Goal: Task Accomplishment & Management: Use online tool/utility

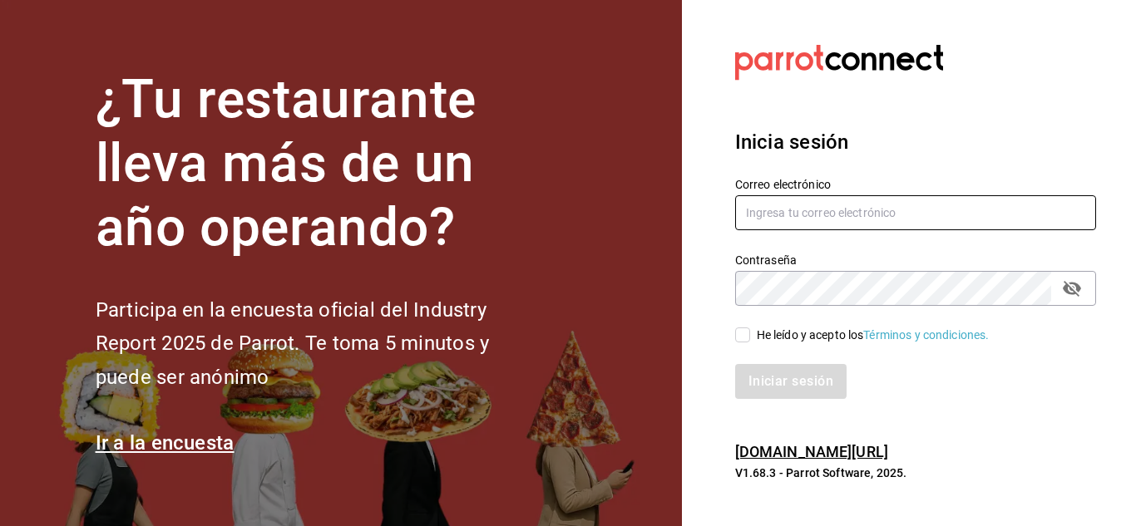
type input "[EMAIL_ADDRESS][DOMAIN_NAME]"
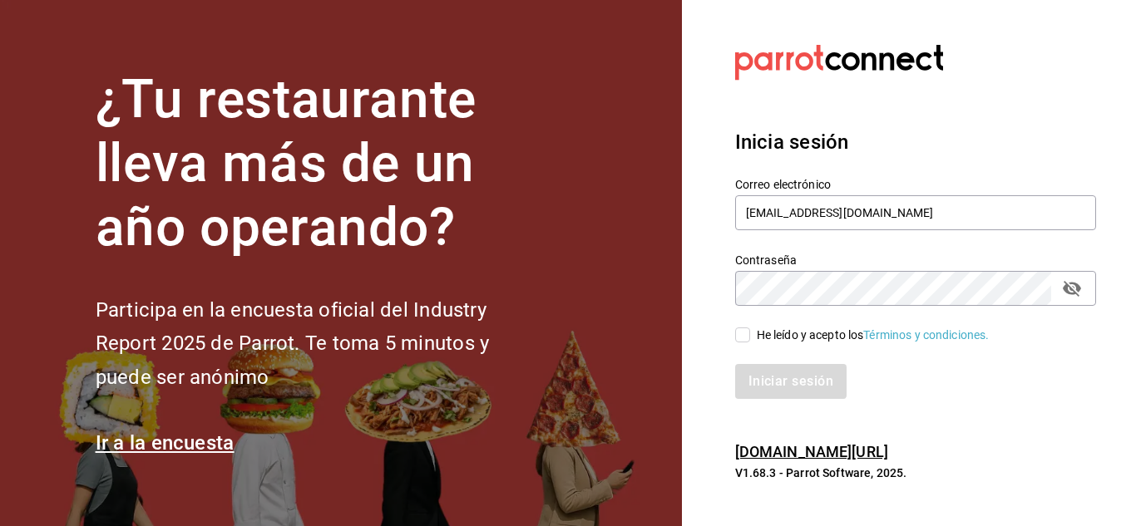
click at [743, 342] on input "He leído y acepto los Términos y condiciones." at bounding box center [742, 335] width 15 height 15
checkbox input "true"
click at [747, 373] on button "Iniciar sesión" at bounding box center [791, 381] width 113 height 35
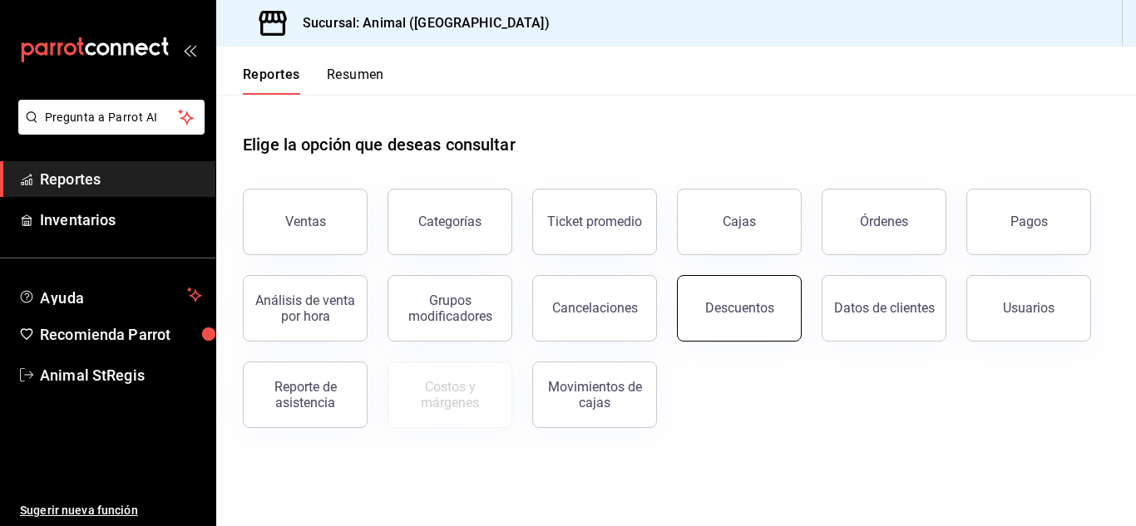
click at [735, 301] on div "Descuentos" at bounding box center [739, 308] width 69 height 16
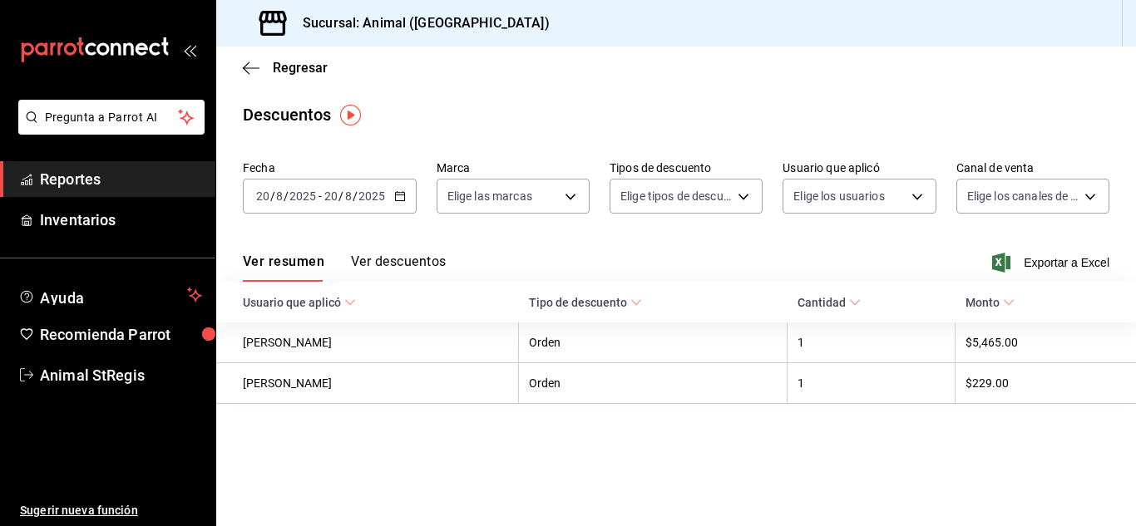
click at [291, 190] on input "2025" at bounding box center [303, 196] width 28 height 13
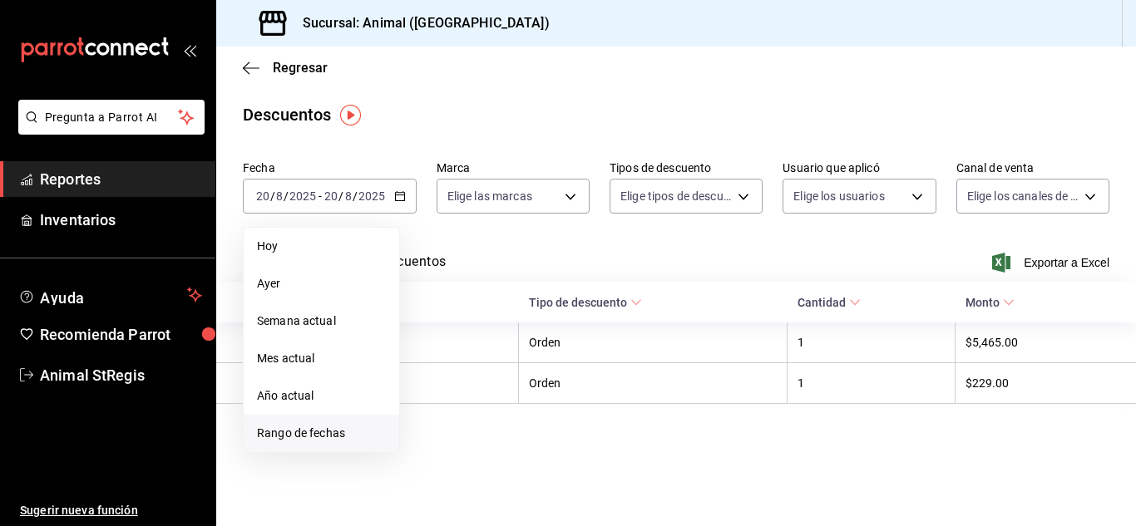
click at [321, 429] on span "Rango de fechas" at bounding box center [321, 433] width 129 height 17
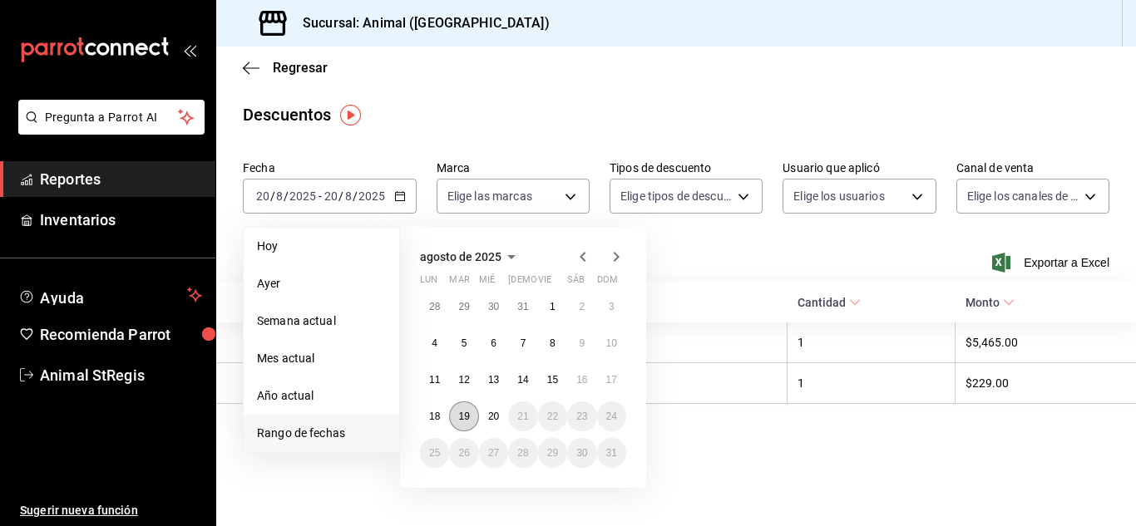
click at [465, 420] on abbr "19" at bounding box center [463, 417] width 11 height 12
click at [496, 416] on abbr "20" at bounding box center [493, 417] width 11 height 12
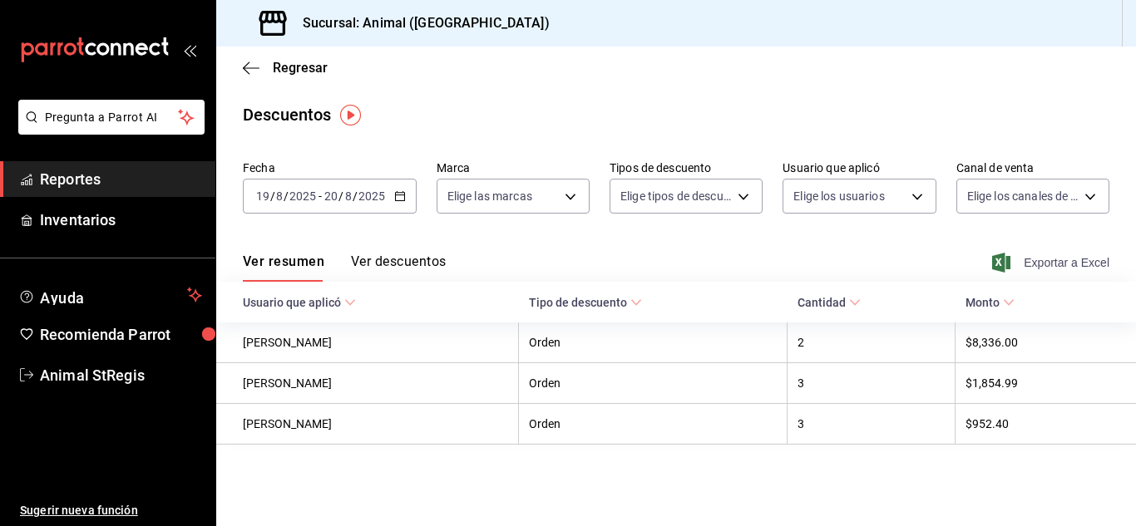
click at [1051, 267] on span "Exportar a Excel" at bounding box center [1052, 263] width 114 height 20
click at [249, 67] on icon "button" at bounding box center [251, 68] width 17 height 15
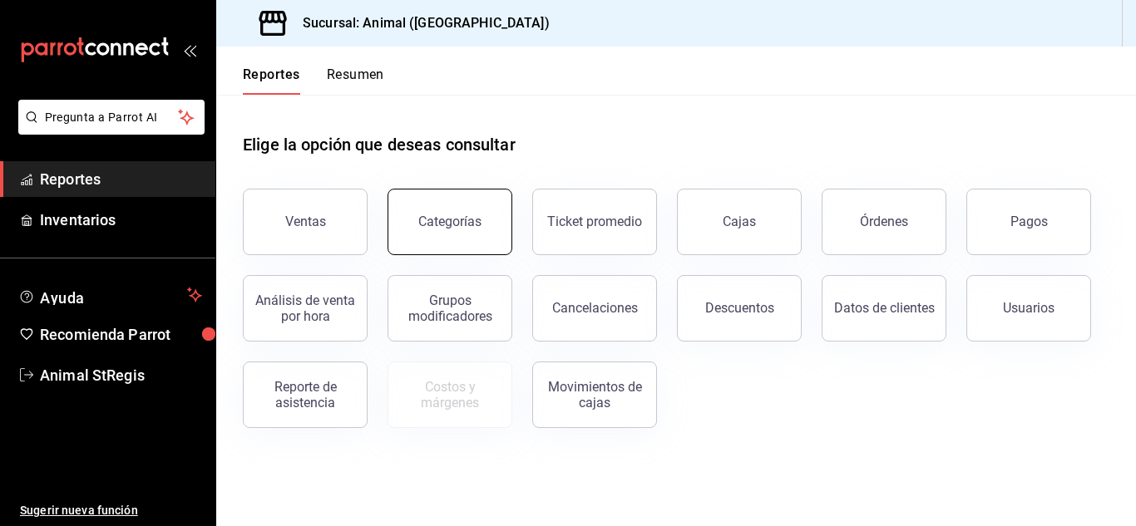
click at [453, 211] on button "Categorías" at bounding box center [450, 222] width 125 height 67
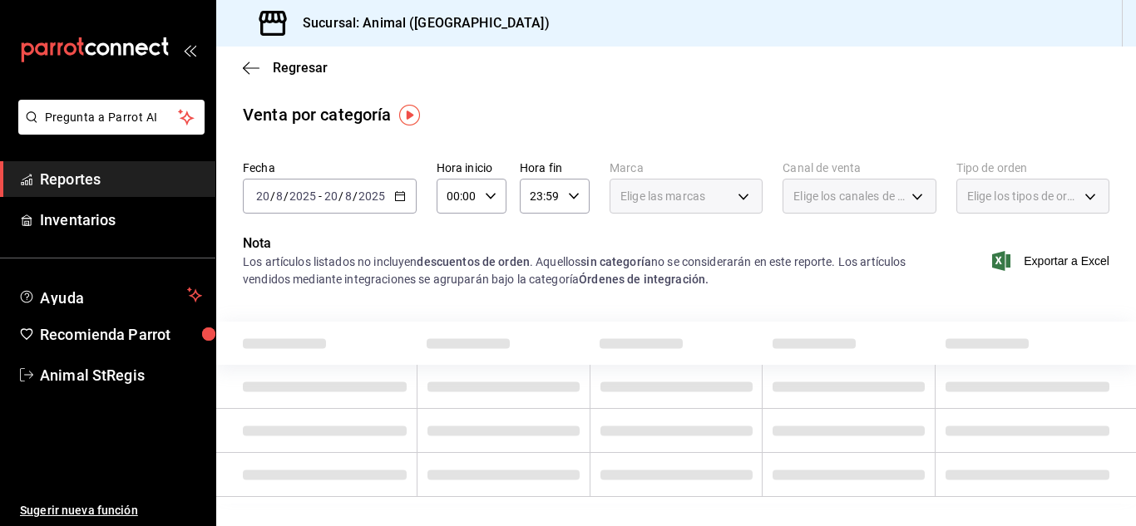
click at [358, 199] on input "2025" at bounding box center [372, 196] width 28 height 13
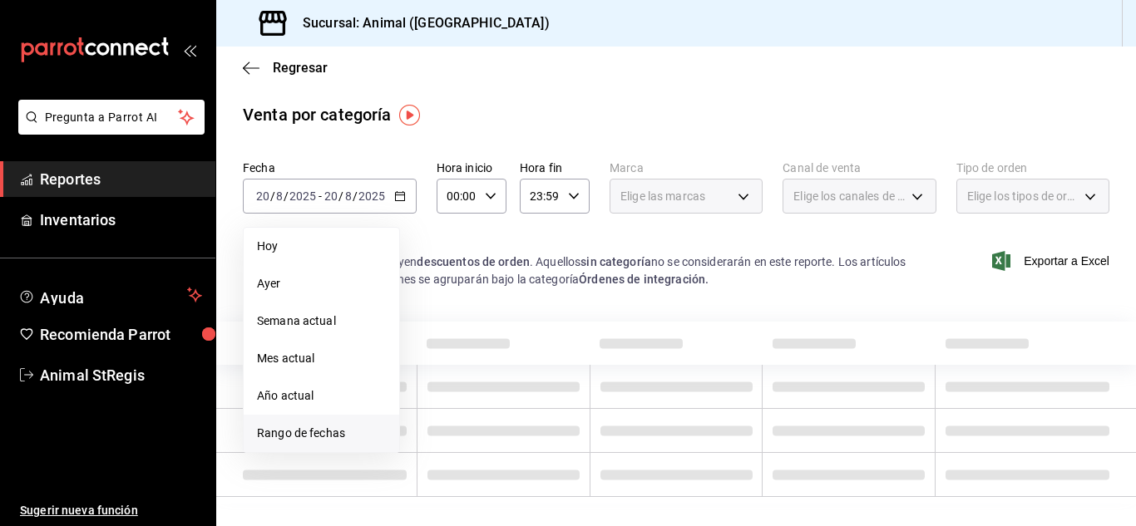
click at [298, 432] on span "Rango de fechas" at bounding box center [321, 433] width 129 height 17
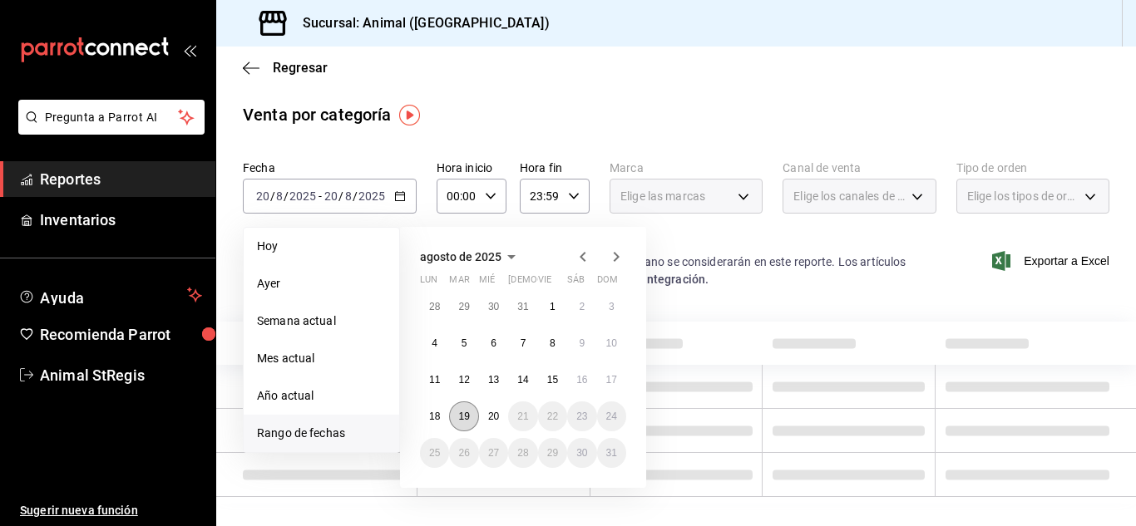
click at [463, 412] on abbr "19" at bounding box center [463, 417] width 11 height 12
click at [489, 412] on abbr "20" at bounding box center [493, 417] width 11 height 12
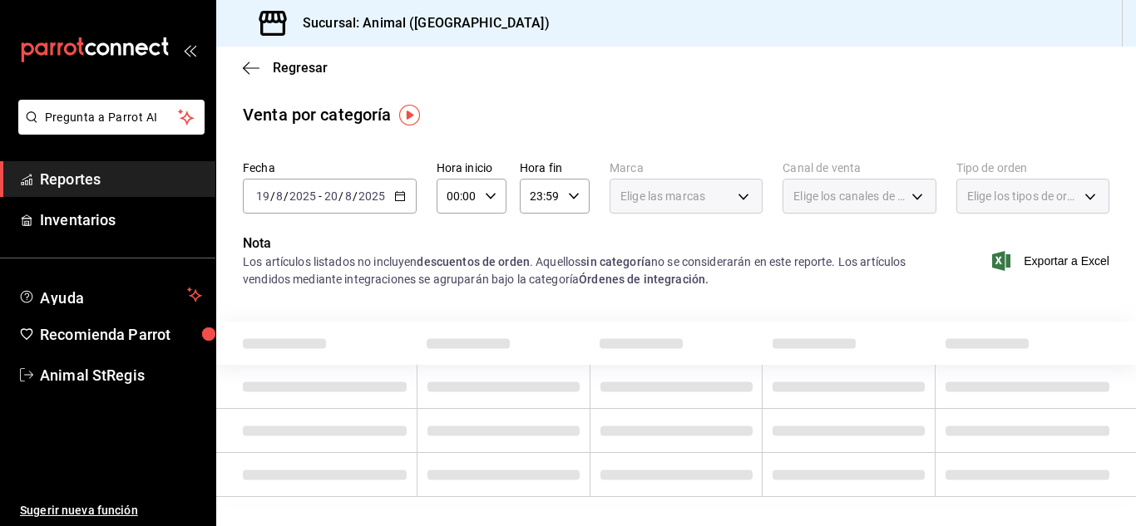
click at [485, 197] on icon "button" at bounding box center [491, 196] width 12 height 12
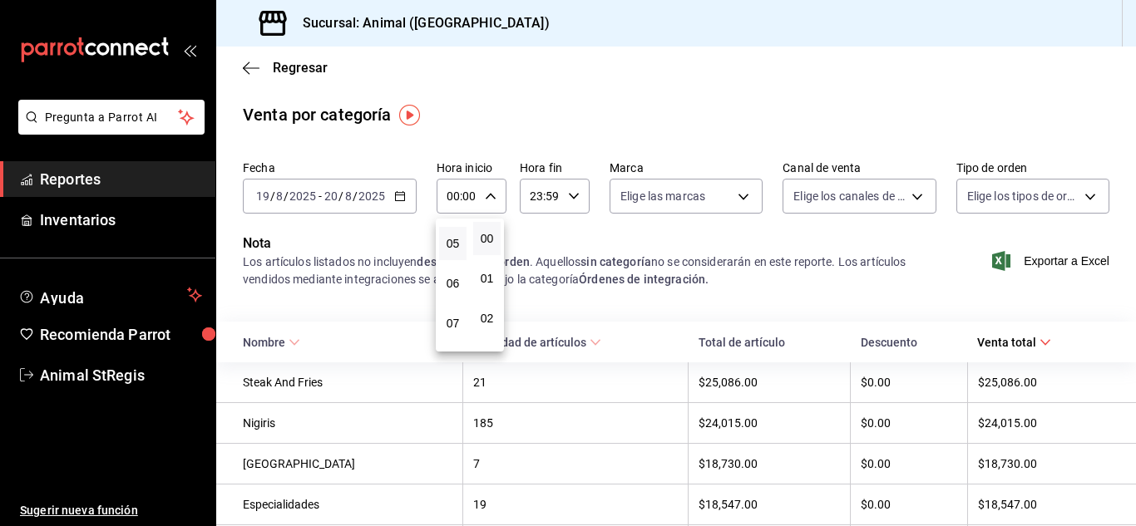
click at [457, 250] on button "05" at bounding box center [452, 243] width 27 height 33
type input "05:00"
click at [804, 277] on div at bounding box center [568, 263] width 1136 height 526
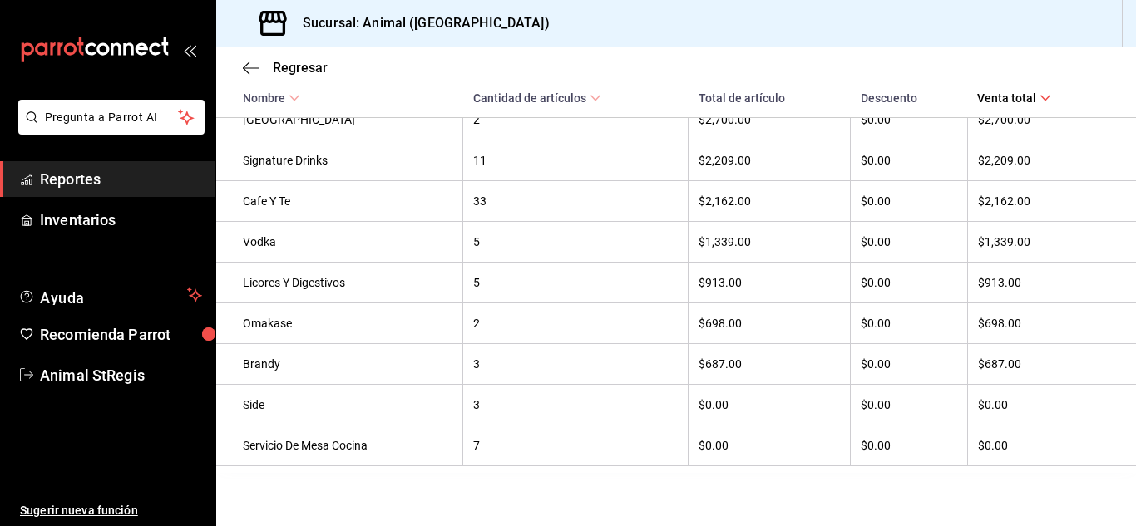
scroll to position [1383, 0]
click at [245, 68] on icon "button" at bounding box center [251, 67] width 17 height 1
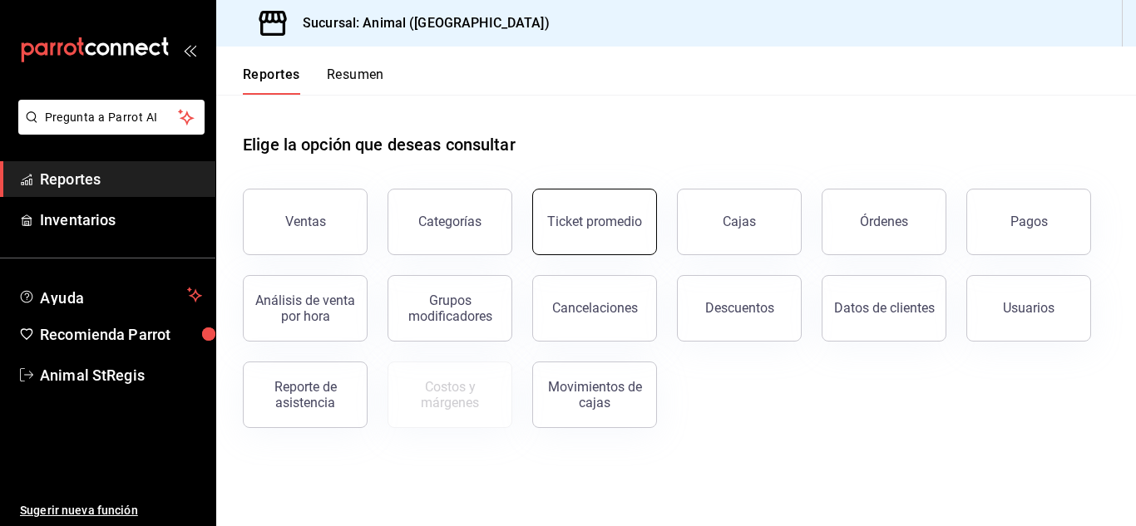
click at [603, 231] on button "Ticket promedio" at bounding box center [594, 222] width 125 height 67
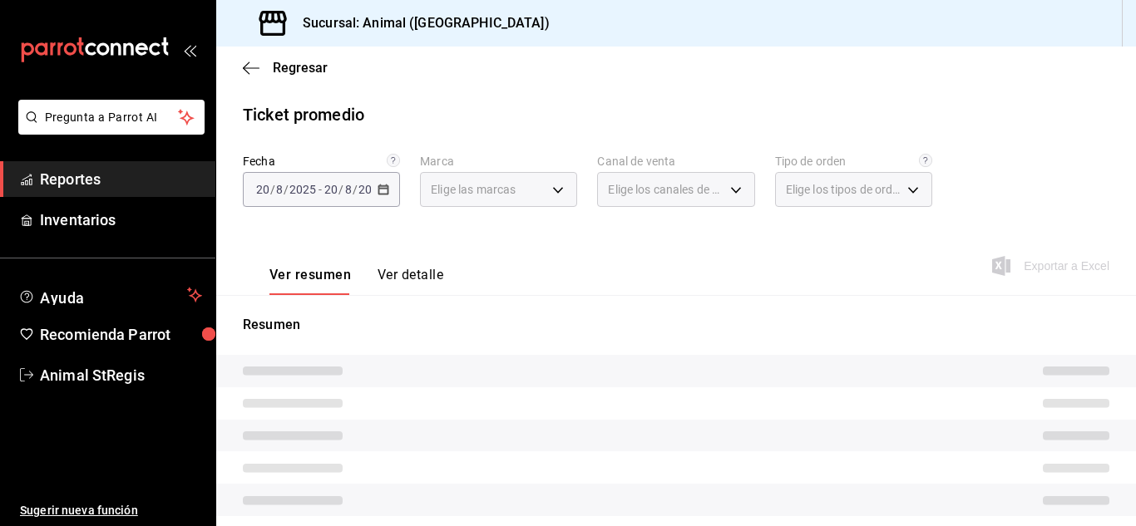
type input "3f39fcdc-c8c4-4fff-883a-47b345d9391c"
type input "PARROT,UBER_EATS,RAPPI,DIDI_FOOD,ONLINE"
type input "3f245141-8cb2-4099-bf0f-bc16ed99609a,be50bec9-a7ef-41cc-9154-7015b9ad380c,EXTER…"
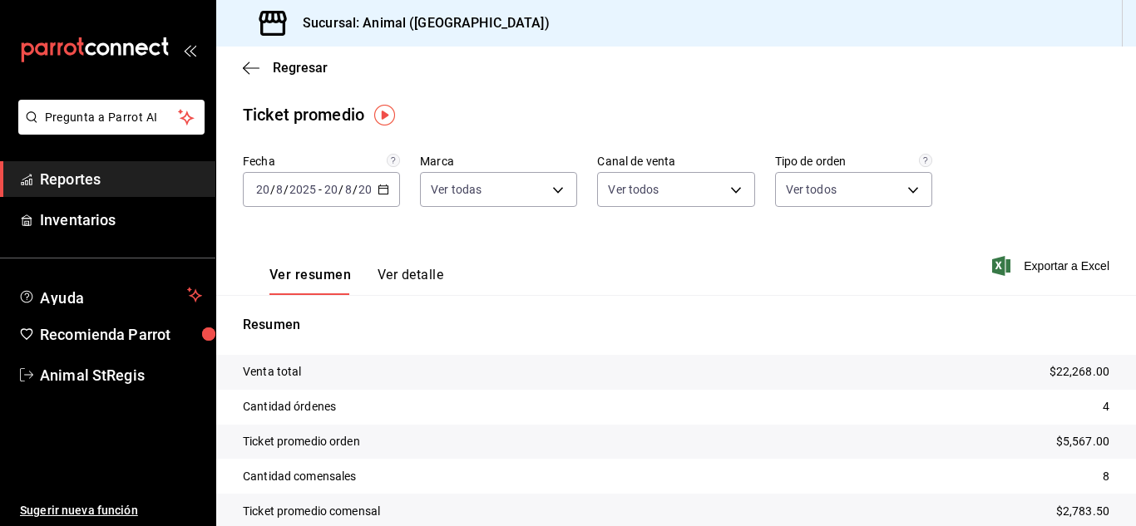
click at [326, 186] on input "20" at bounding box center [330, 189] width 15 height 13
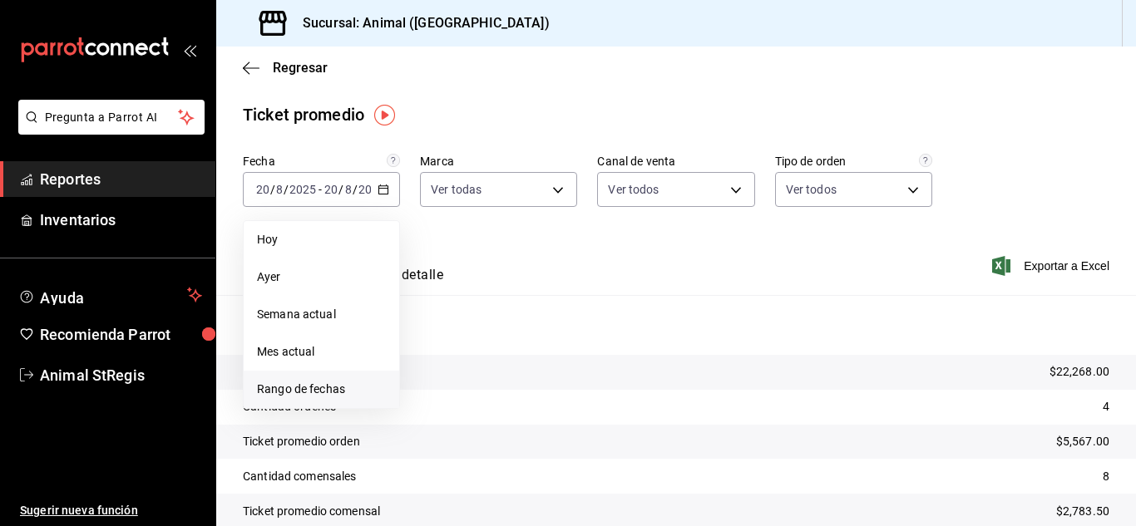
click at [324, 387] on span "Rango de fechas" at bounding box center [321, 389] width 129 height 17
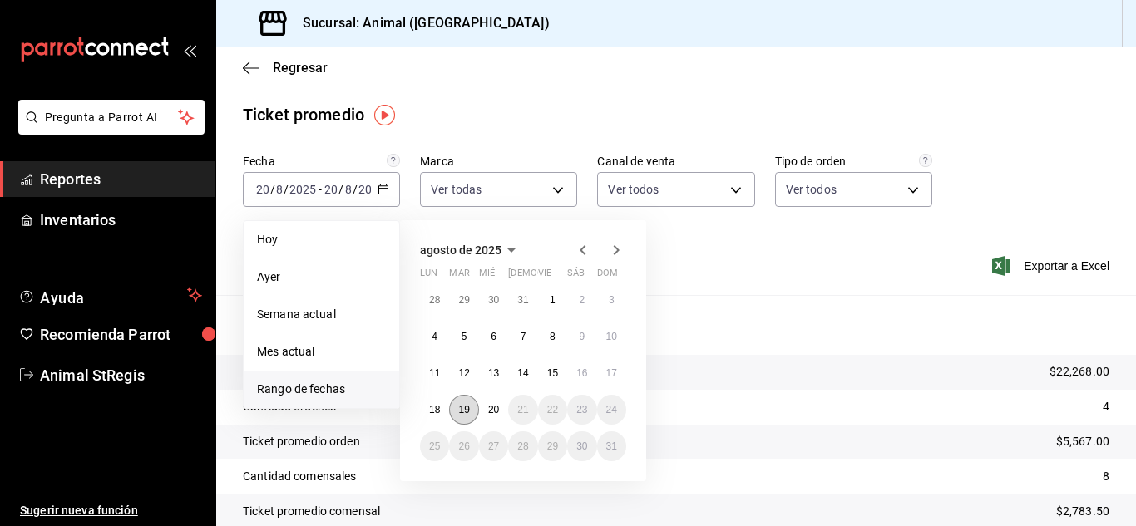
click at [459, 408] on abbr "19" at bounding box center [463, 410] width 11 height 12
click at [486, 412] on button "20" at bounding box center [493, 410] width 29 height 30
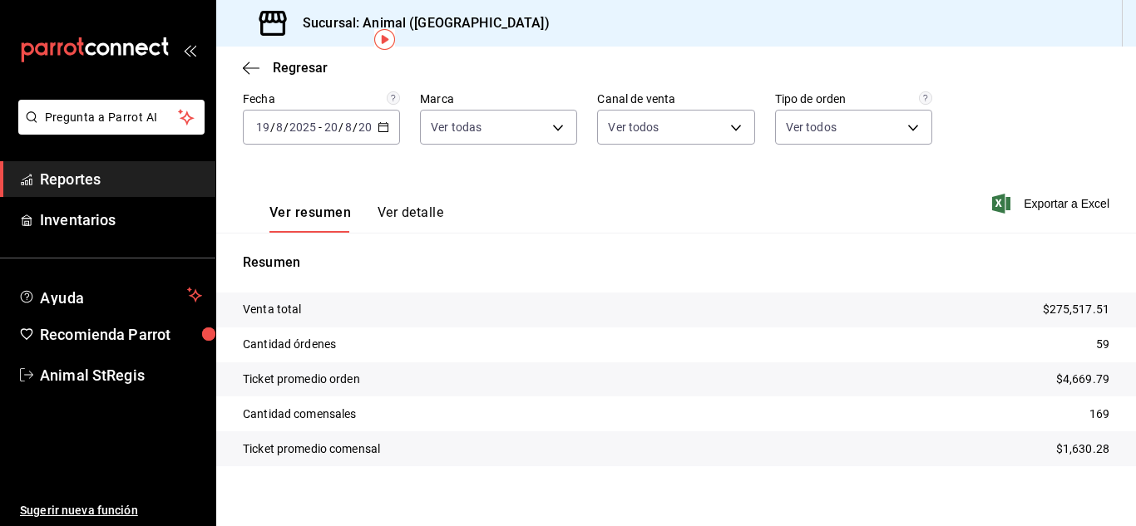
scroll to position [76, 0]
